Goal: Information Seeking & Learning: Compare options

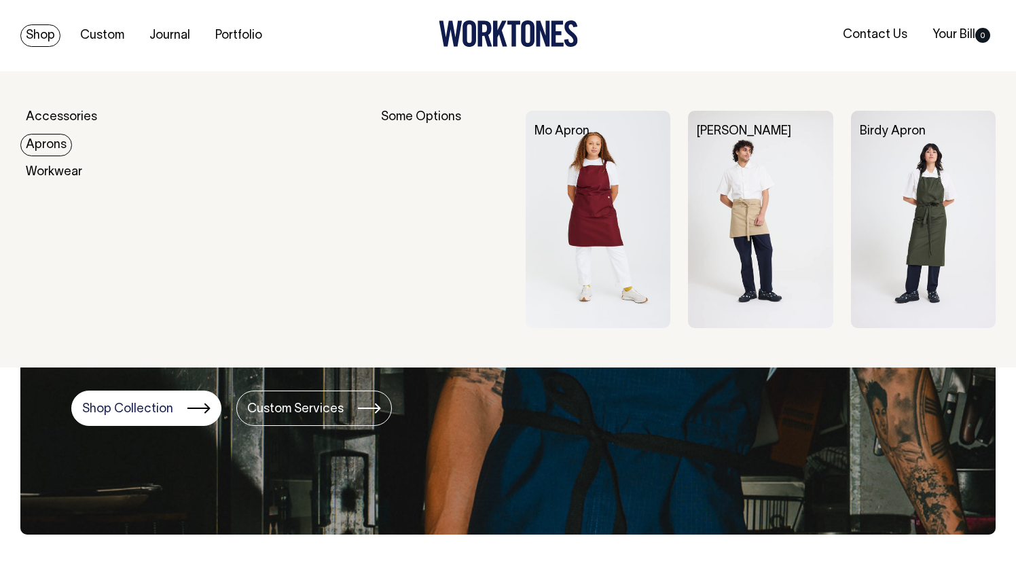
click at [51, 139] on link "Aprons" at bounding box center [46, 145] width 52 height 22
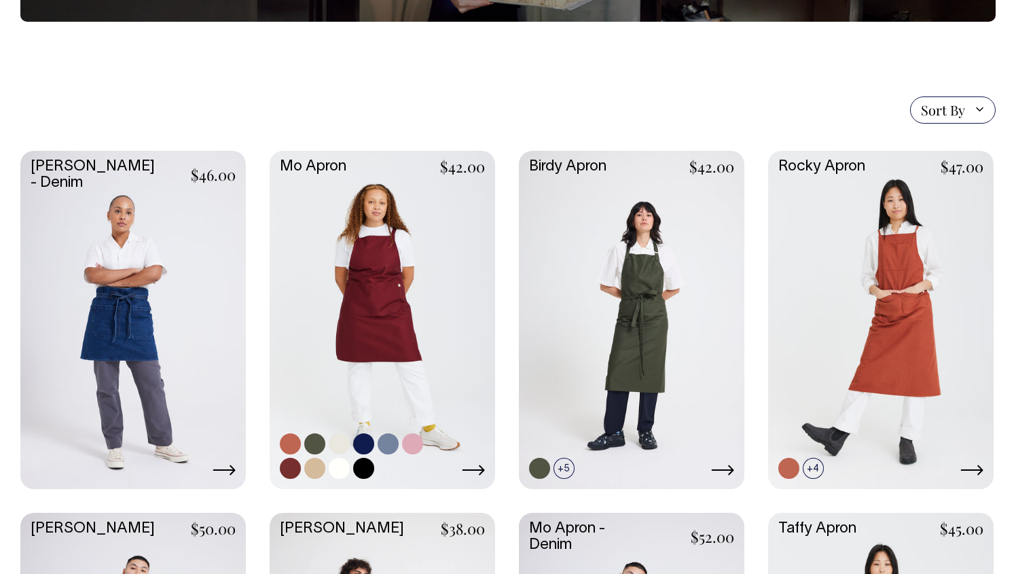
scroll to position [268, 0]
click at [422, 298] on link at bounding box center [383, 318] width 226 height 336
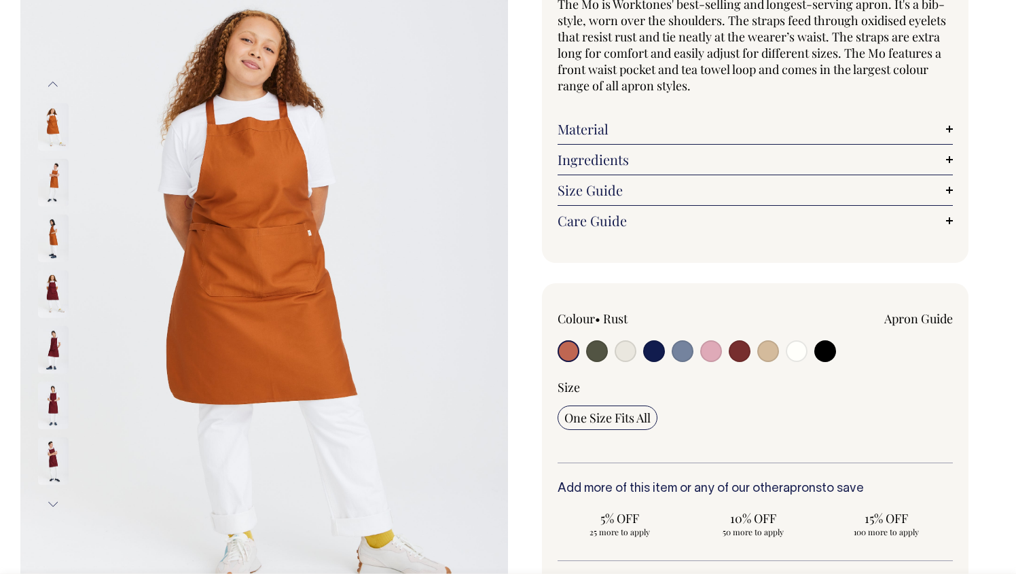
scroll to position [143, 0]
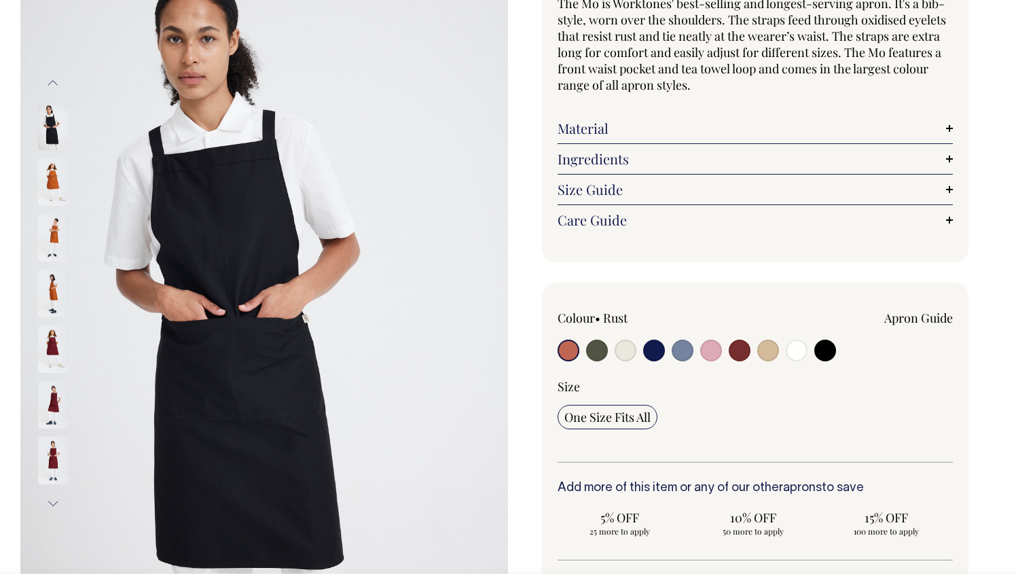
click at [601, 353] on input "radio" at bounding box center [597, 351] width 22 height 22
radio input "true"
select select "Olive"
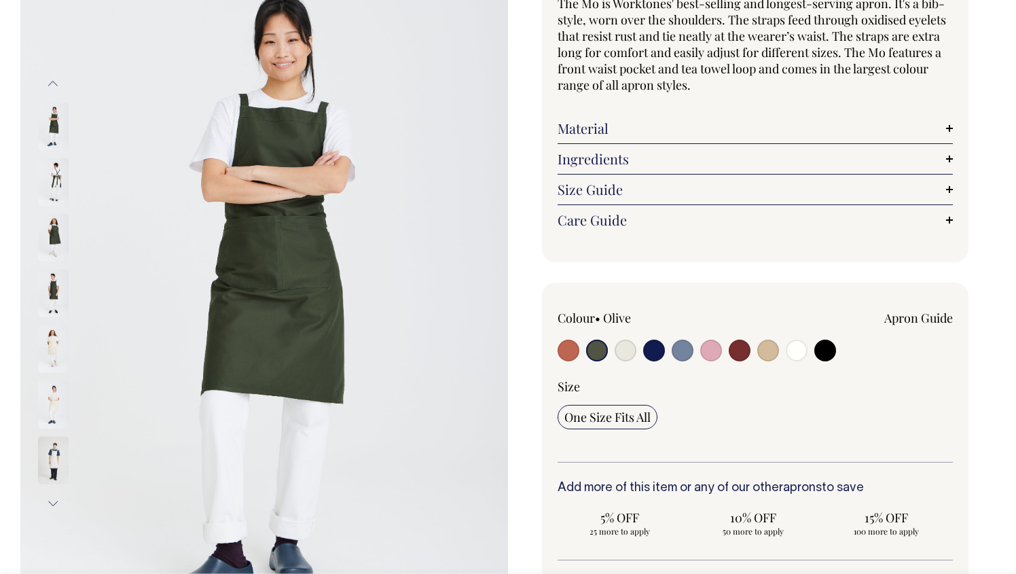
click at [628, 353] on input "radio" at bounding box center [626, 351] width 22 height 22
radio input "true"
select select "Natural"
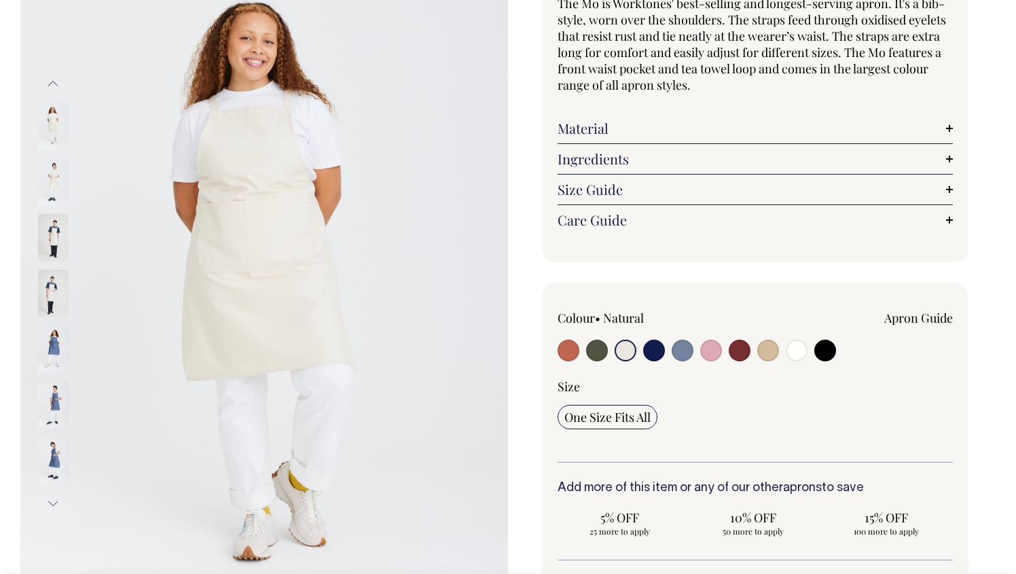
click at [658, 353] on input "radio" at bounding box center [654, 351] width 22 height 22
radio input "true"
select select "Dark Navy"
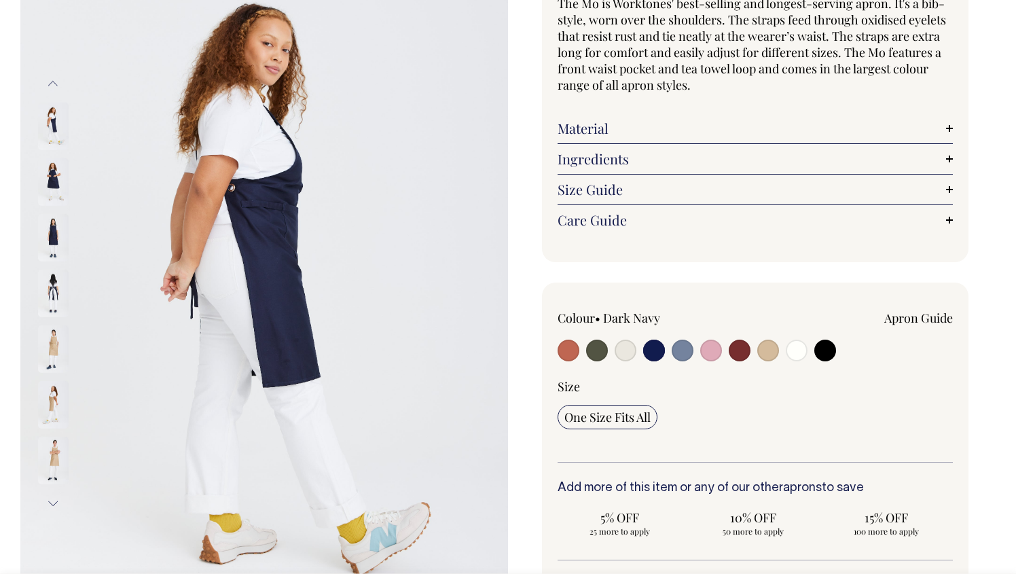
click at [693, 355] on label at bounding box center [683, 352] width 22 height 25
click at [693, 355] on input "radio" at bounding box center [683, 351] width 22 height 22
radio input "true"
select select "Blue/Grey"
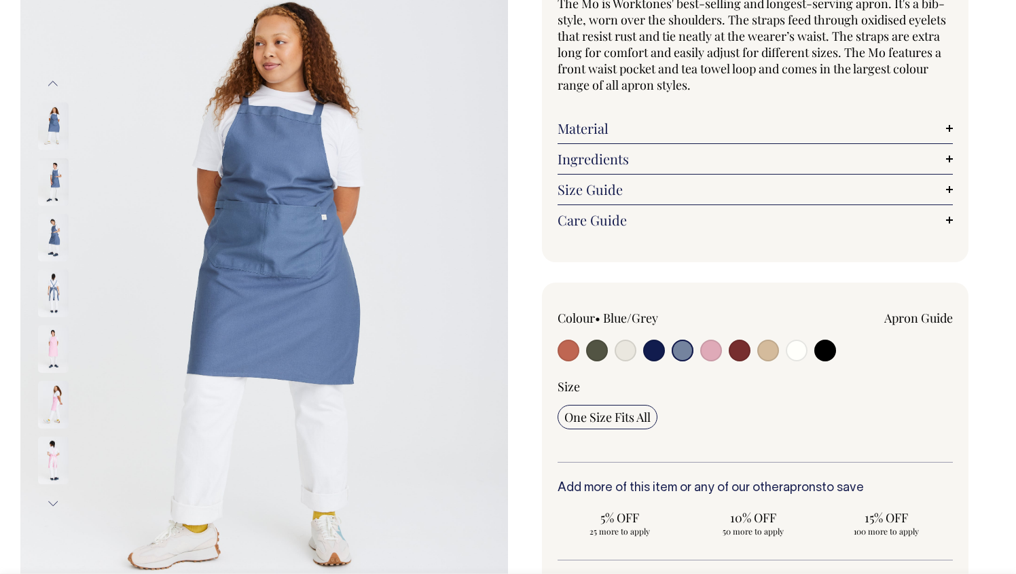
click at [713, 353] on input "radio" at bounding box center [711, 351] width 22 height 22
radio input "true"
select select "Pink"
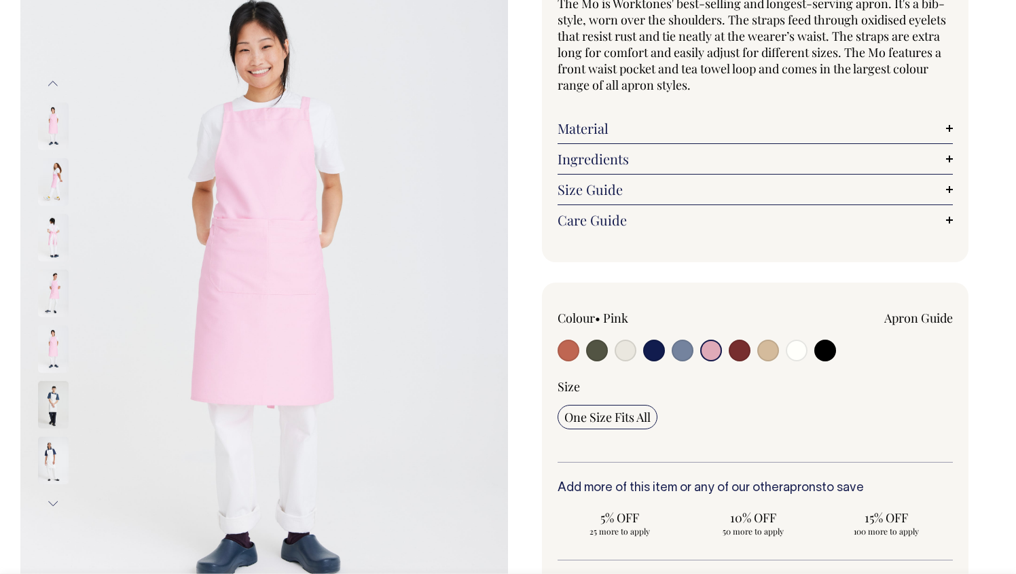
click at [747, 353] on input "radio" at bounding box center [740, 351] width 22 height 22
radio input "true"
select select "Burgundy"
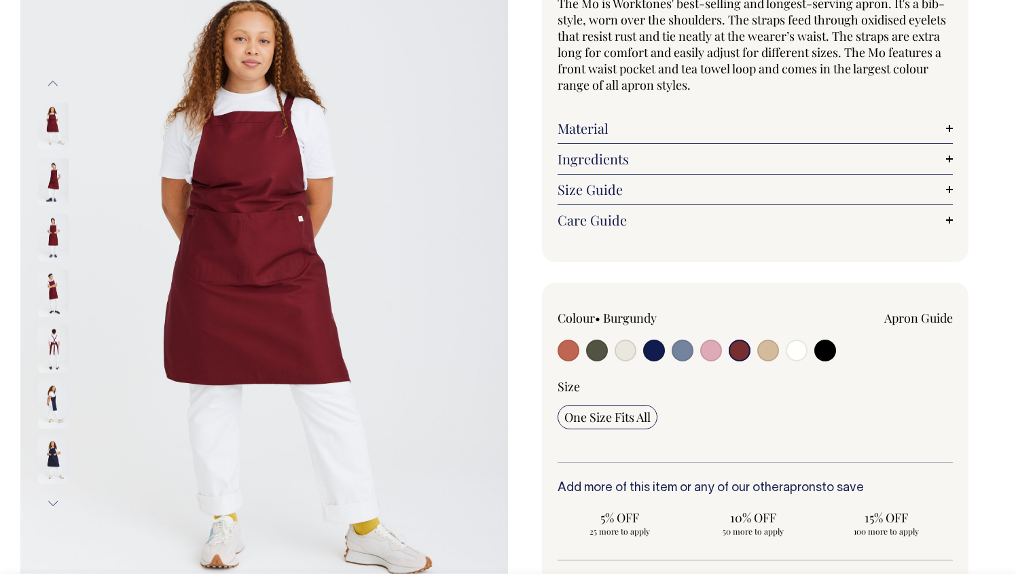
click at [782, 355] on div "Colour • Burgundy" at bounding box center [755, 337] width 395 height 55
click at [764, 352] on input "radio" at bounding box center [768, 351] width 22 height 22
radio input "true"
select select "Khaki"
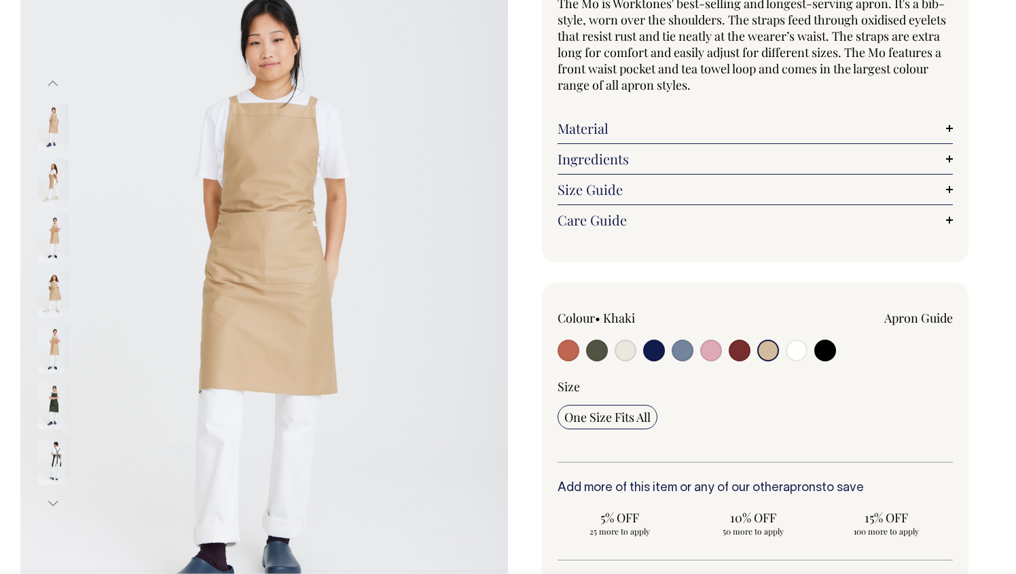
click at [791, 353] on input "radio" at bounding box center [797, 351] width 22 height 22
radio input "true"
select select "Off-White"
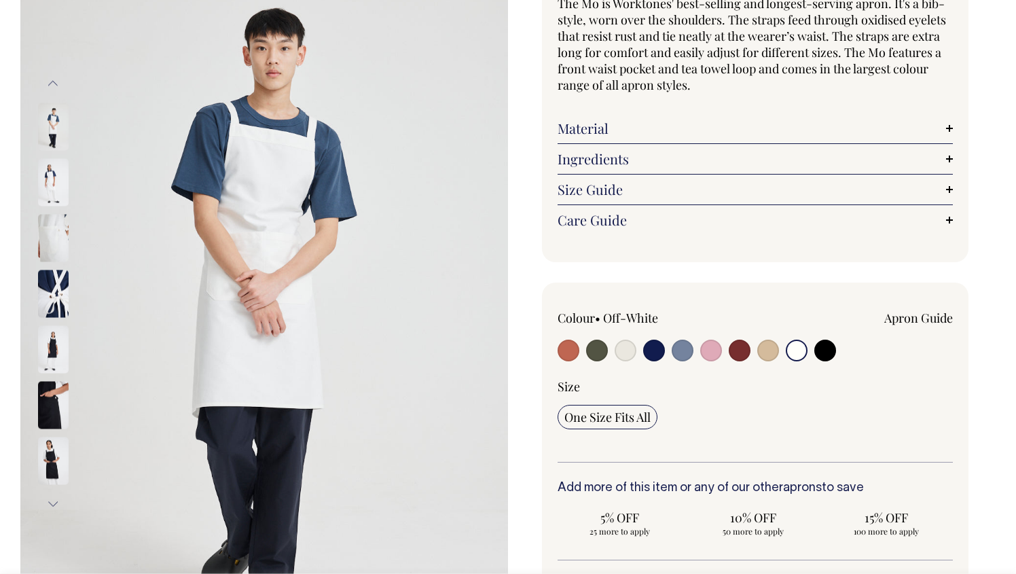
click at [824, 353] on input "radio" at bounding box center [826, 351] width 22 height 22
radio input "true"
select select "Black"
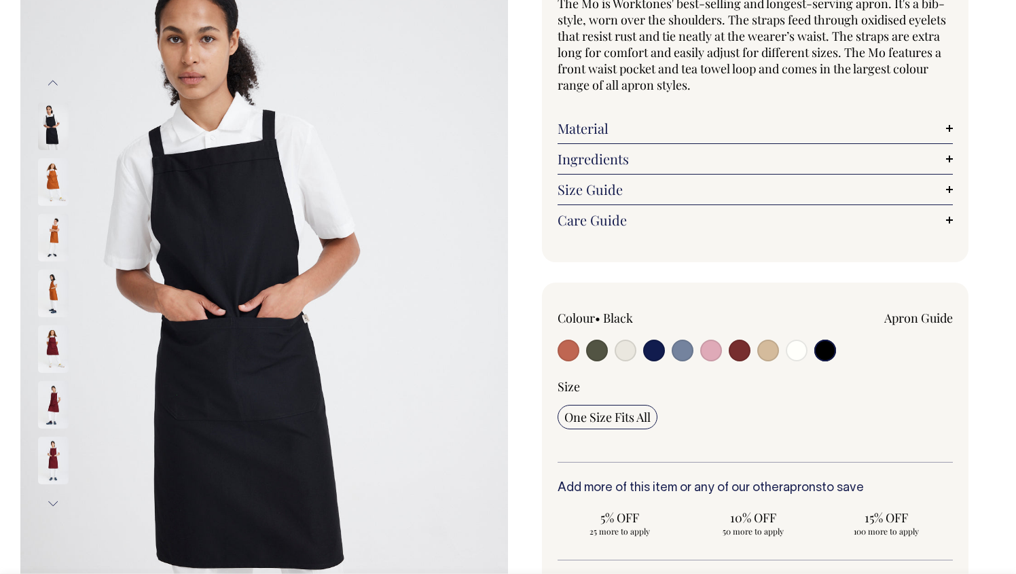
click at [624, 353] on input "radio" at bounding box center [626, 351] width 22 height 22
radio input "true"
select select "Natural"
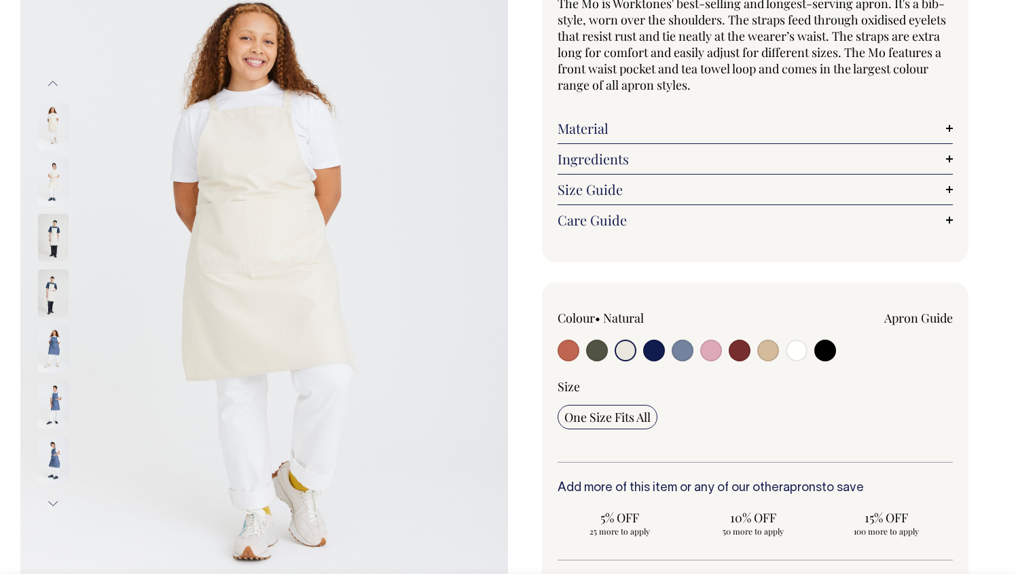
click at [646, 353] on input "radio" at bounding box center [654, 351] width 22 height 22
radio input "true"
select select "Dark Navy"
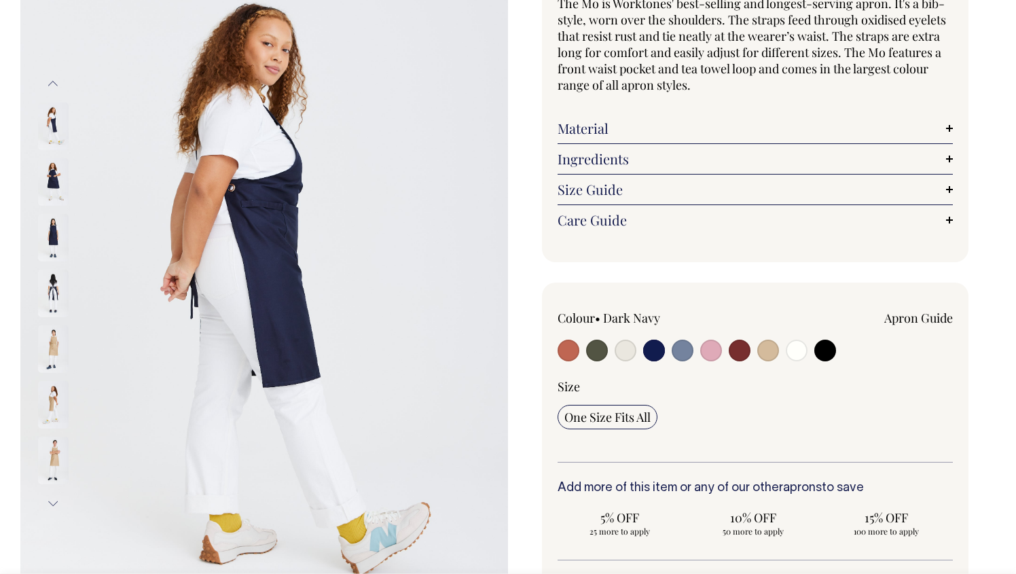
click at [681, 352] on input "radio" at bounding box center [683, 351] width 22 height 22
radio input "true"
select select "Blue/Grey"
